Goal: Task Accomplishment & Management: Manage account settings

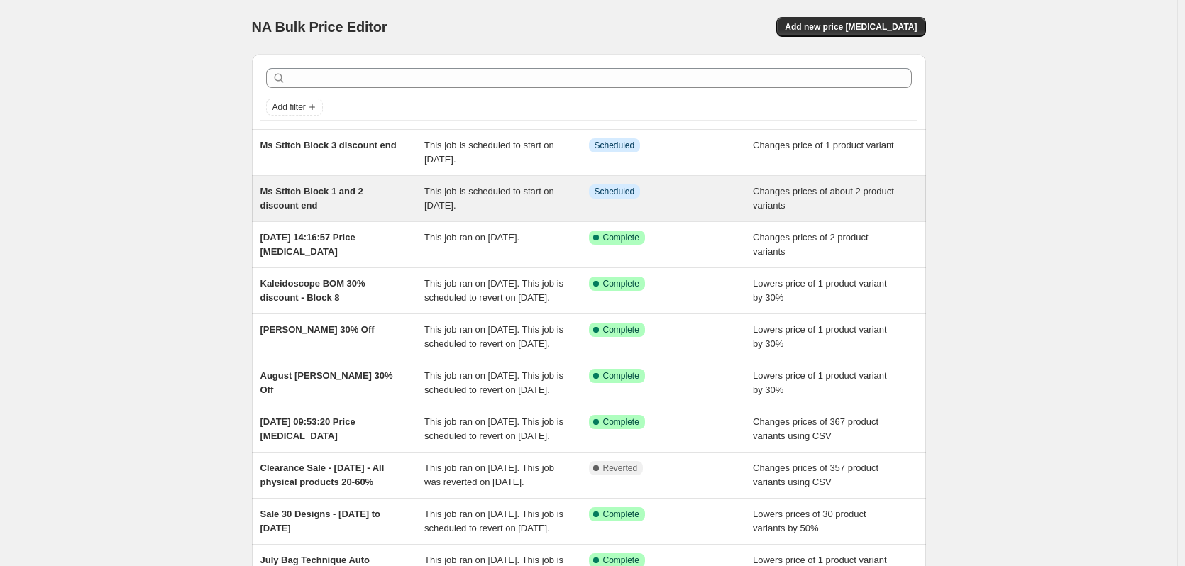
click at [375, 209] on div "Ms Stitch Block 1 and 2 discount end" at bounding box center [342, 199] width 165 height 28
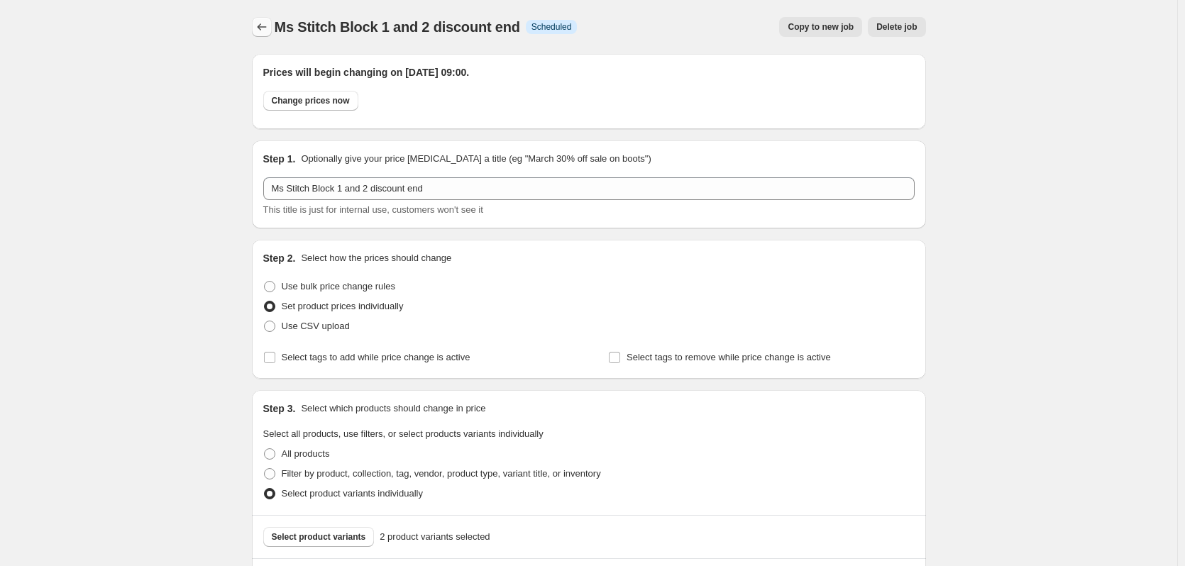
click at [260, 27] on icon "Price change jobs" at bounding box center [262, 27] width 14 height 14
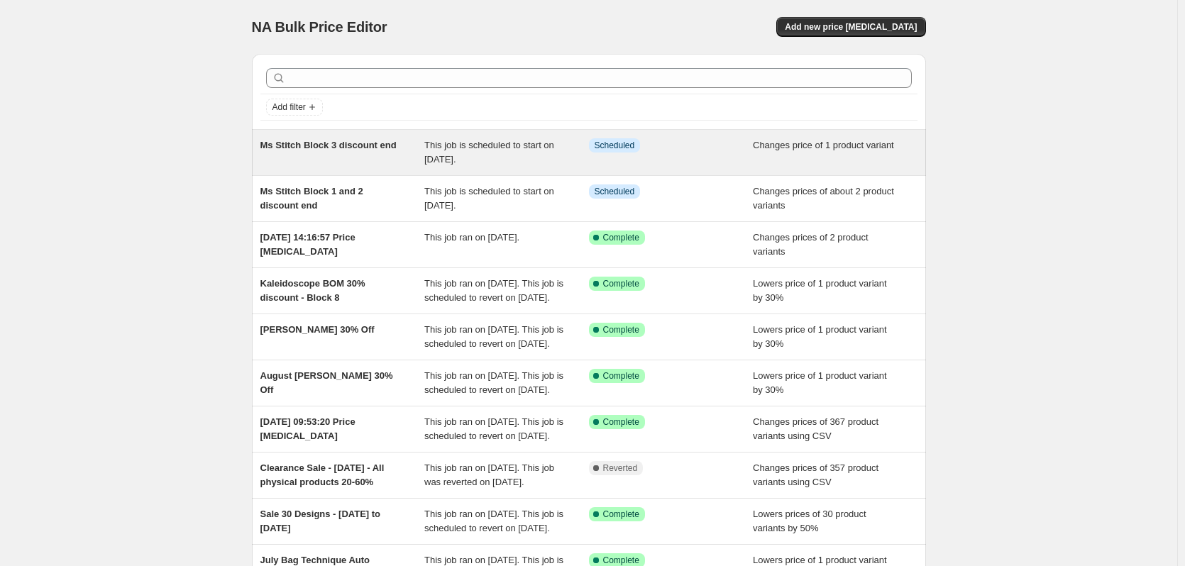
click at [329, 160] on div "Ms Stitch Block 3 discount end" at bounding box center [342, 152] width 165 height 28
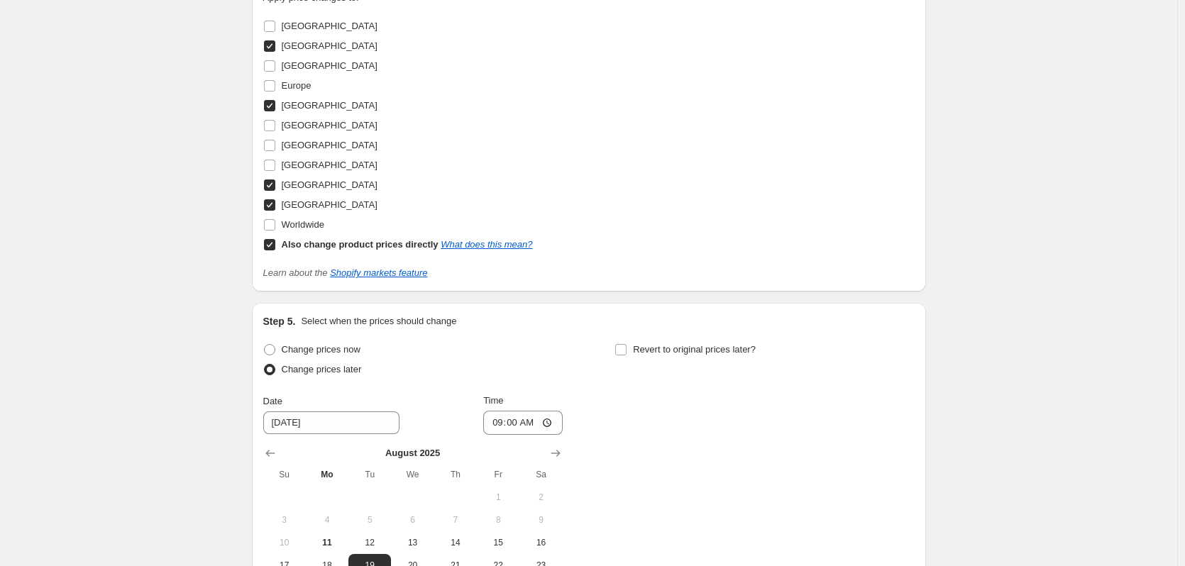
scroll to position [1063, 0]
